Goal: Information Seeking & Learning: Learn about a topic

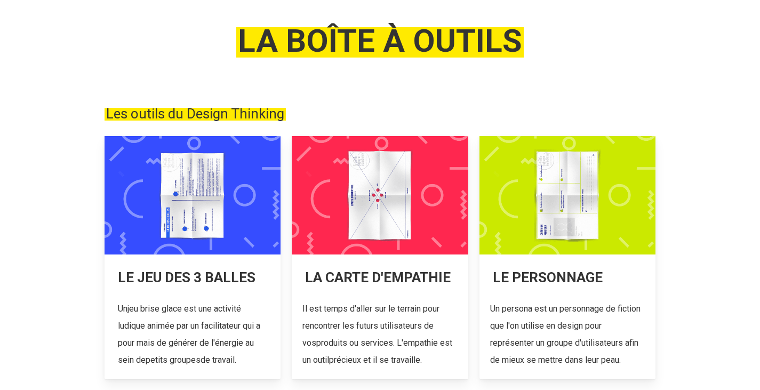
scroll to position [121, 0]
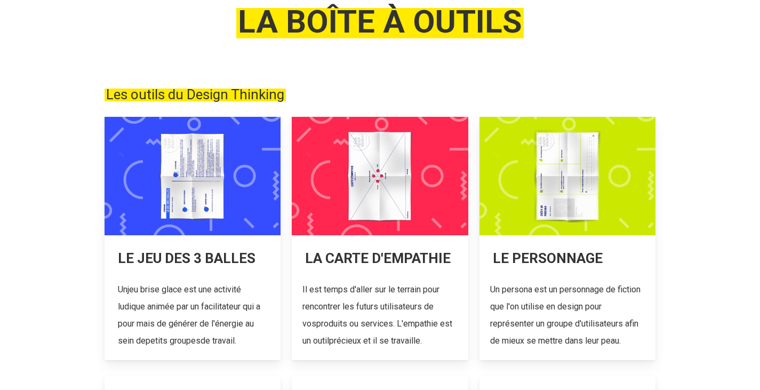
click at [214, 308] on link at bounding box center [193, 238] width 176 height 243
click at [566, 255] on link at bounding box center [568, 238] width 176 height 243
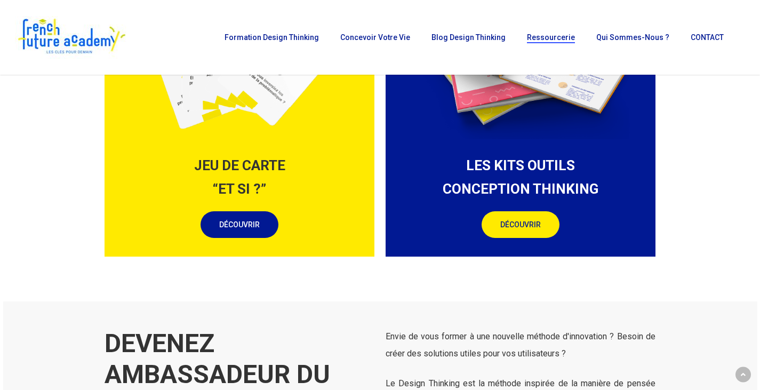
scroll to position [1266, 0]
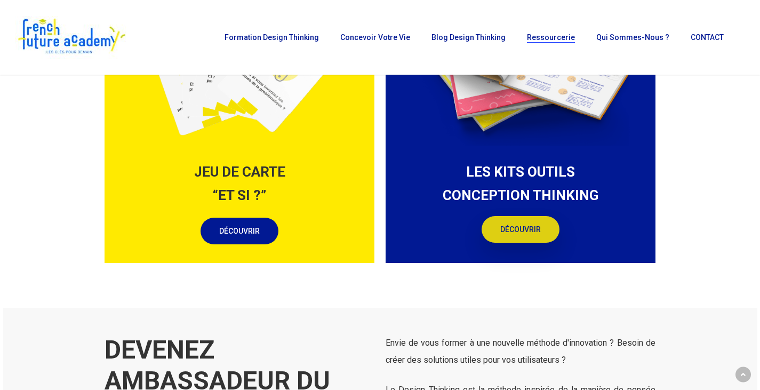
click at [508, 234] on font "DÉCOUVRIR" at bounding box center [520, 229] width 41 height 9
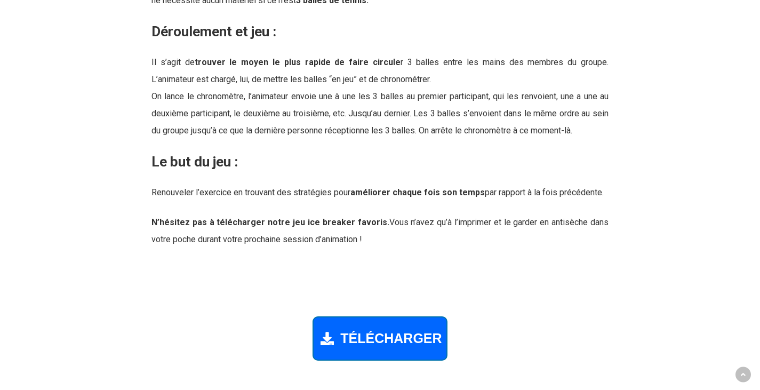
scroll to position [1447, 0]
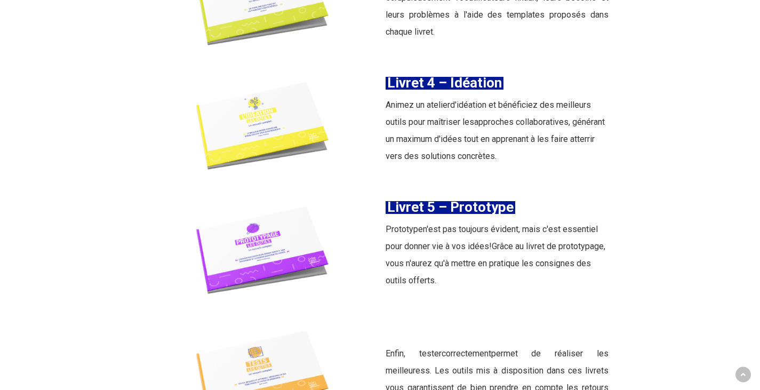
scroll to position [1728, 0]
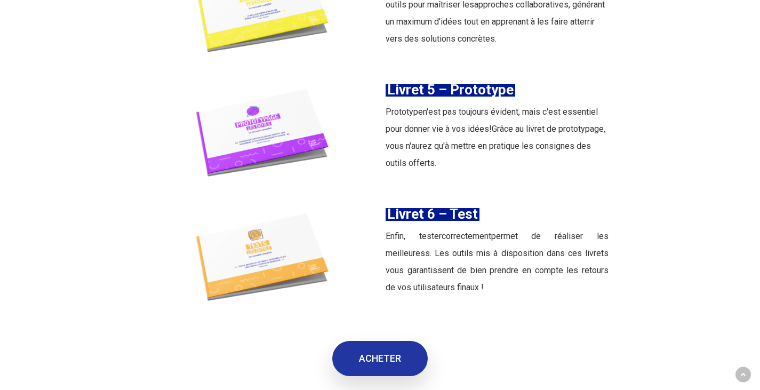
click at [364, 353] on font "ACHETER" at bounding box center [380, 358] width 42 height 11
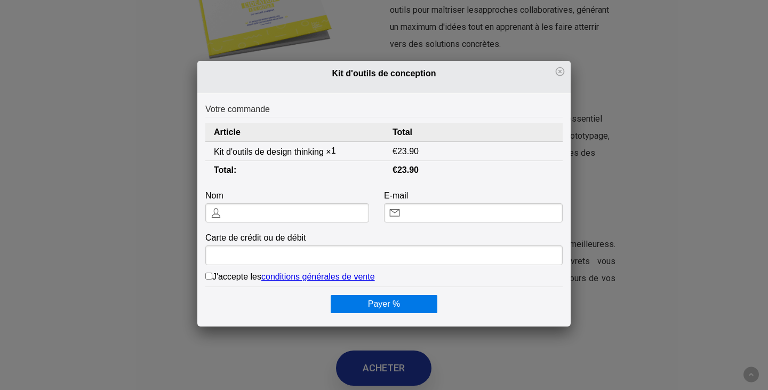
scroll to position [0, 0]
click at [556, 69] on icon at bounding box center [560, 71] width 11 height 11
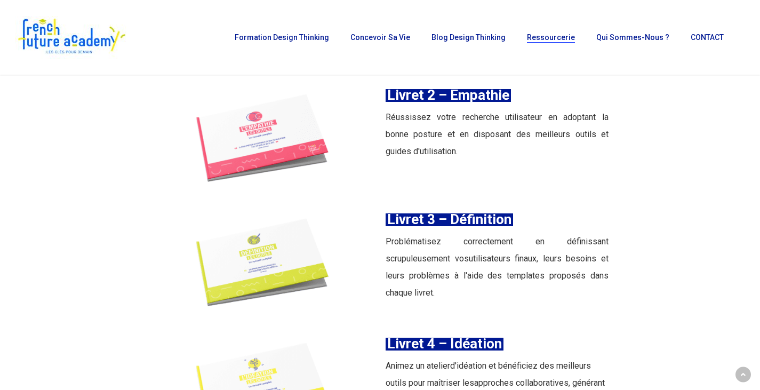
scroll to position [1326, 0]
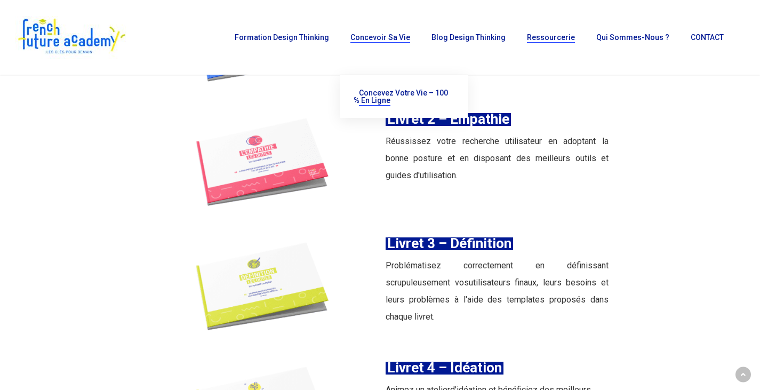
click at [400, 92] on font "Concevez votre vie – 100 % en ligne" at bounding box center [401, 97] width 94 height 16
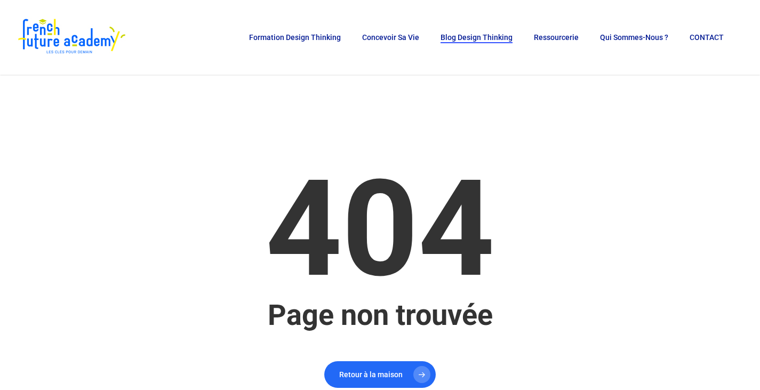
click at [462, 36] on span "Blog Design Thinking" at bounding box center [477, 37] width 72 height 9
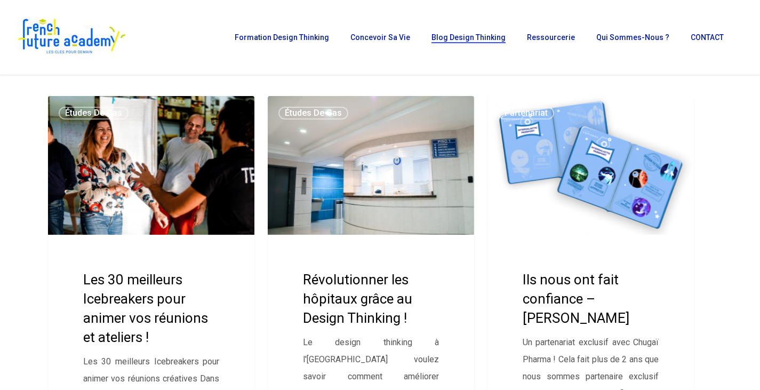
click at [163, 300] on link "Les 30 meilleurs Icebreakers pour animer vos réunions et ateliers !" at bounding box center [151, 322] width 206 height 452
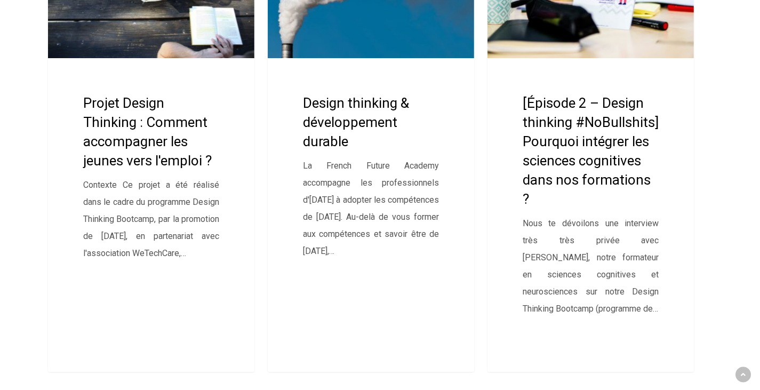
scroll to position [4080, 0]
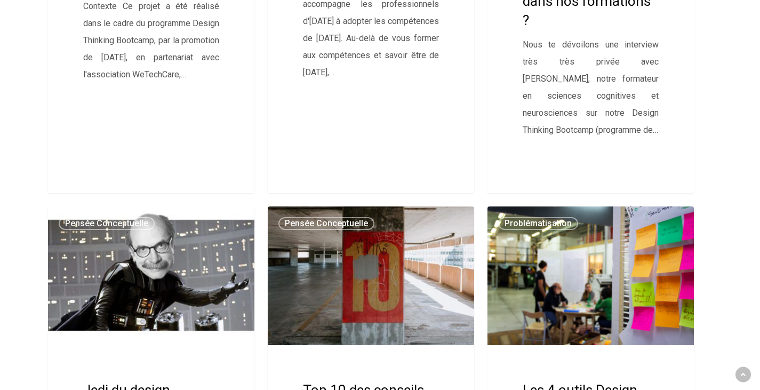
drag, startPoint x: 716, startPoint y: 175, endPoint x: 712, endPoint y: 211, distance: 36.0
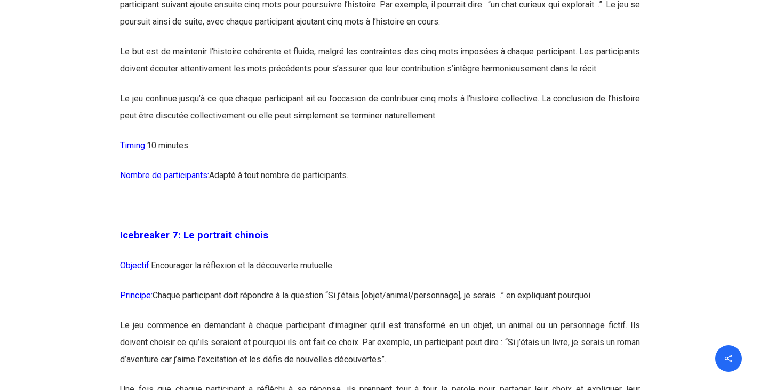
scroll to position [3099, 0]
